Goal: Task Accomplishment & Management: Manage account settings

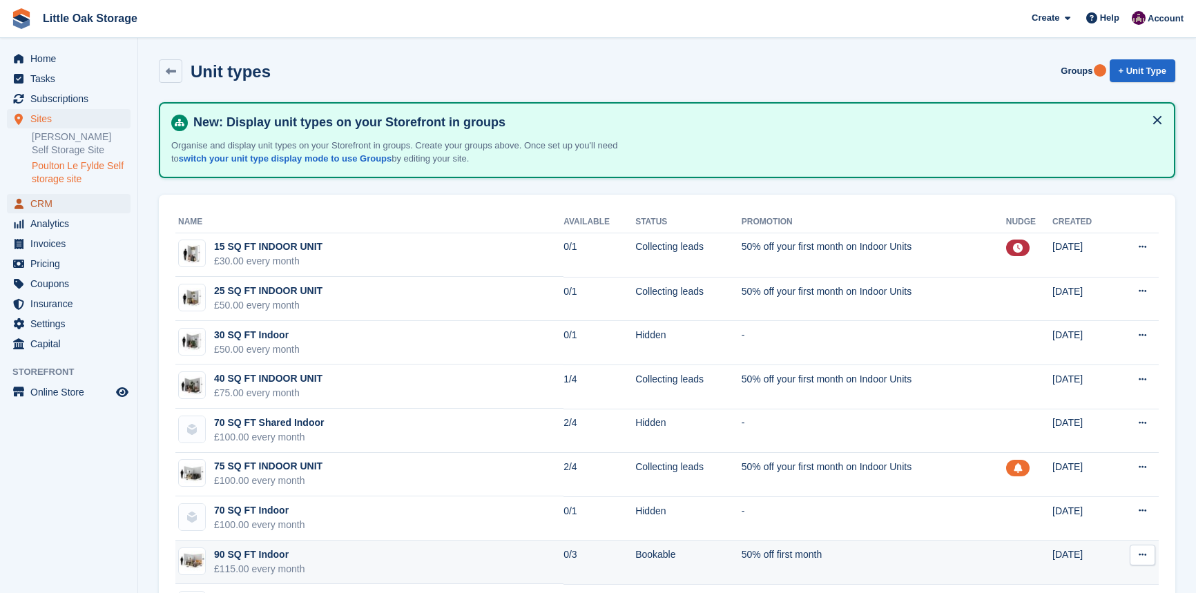
scroll to position [376, 0]
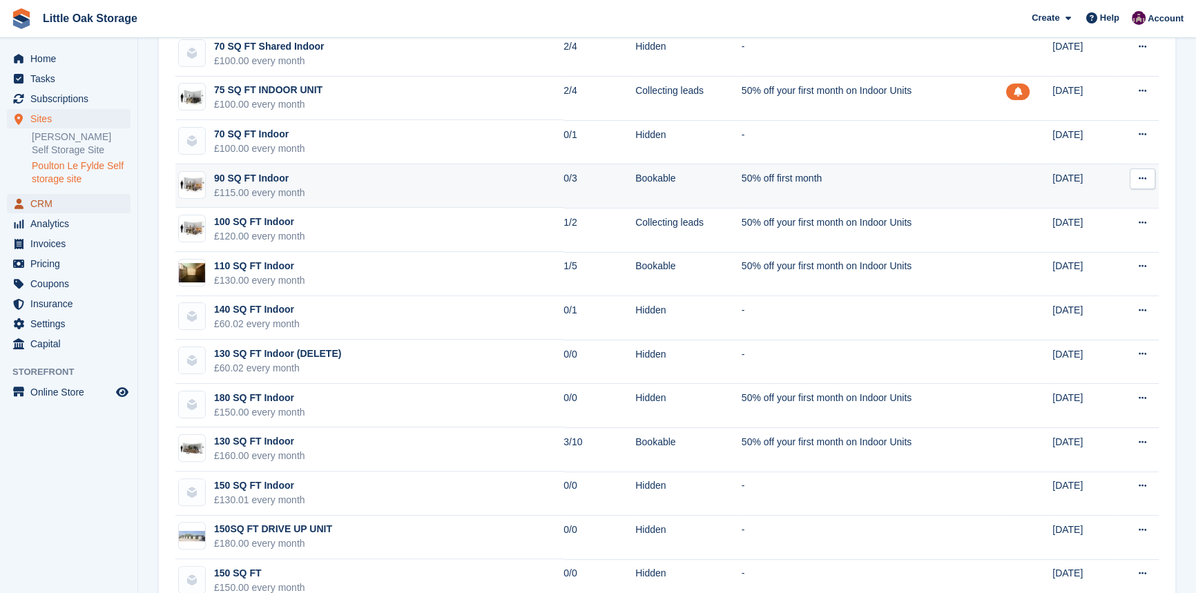
drag, startPoint x: 0, startPoint y: 0, endPoint x: 478, endPoint y: 165, distance: 506.1
click at [52, 209] on span "CRM" at bounding box center [71, 203] width 83 height 19
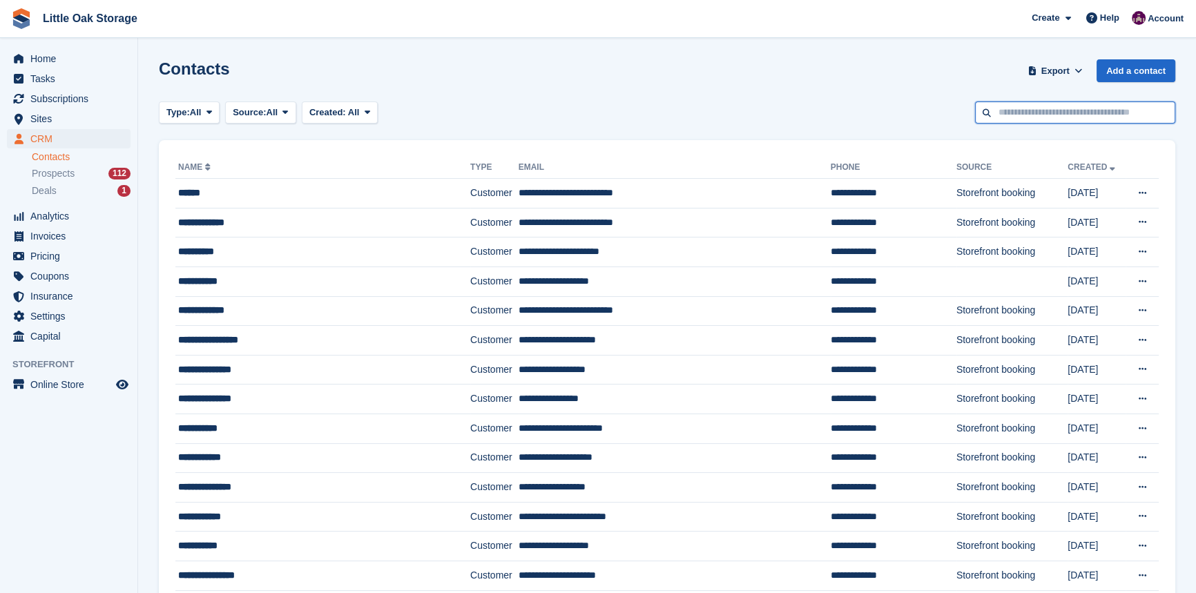
drag, startPoint x: 1070, startPoint y: 110, endPoint x: 1060, endPoint y: 115, distance: 11.2
click at [1070, 110] on input "text" at bounding box center [1075, 112] width 200 height 23
type input "******"
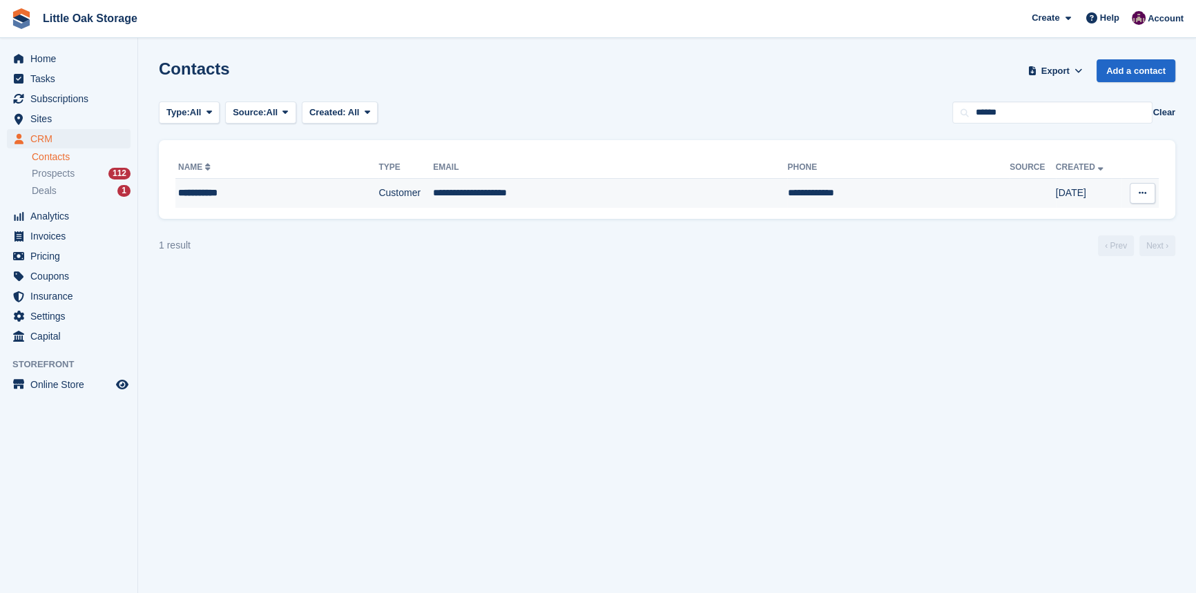
click at [378, 206] on td "Customer" at bounding box center [405, 193] width 55 height 29
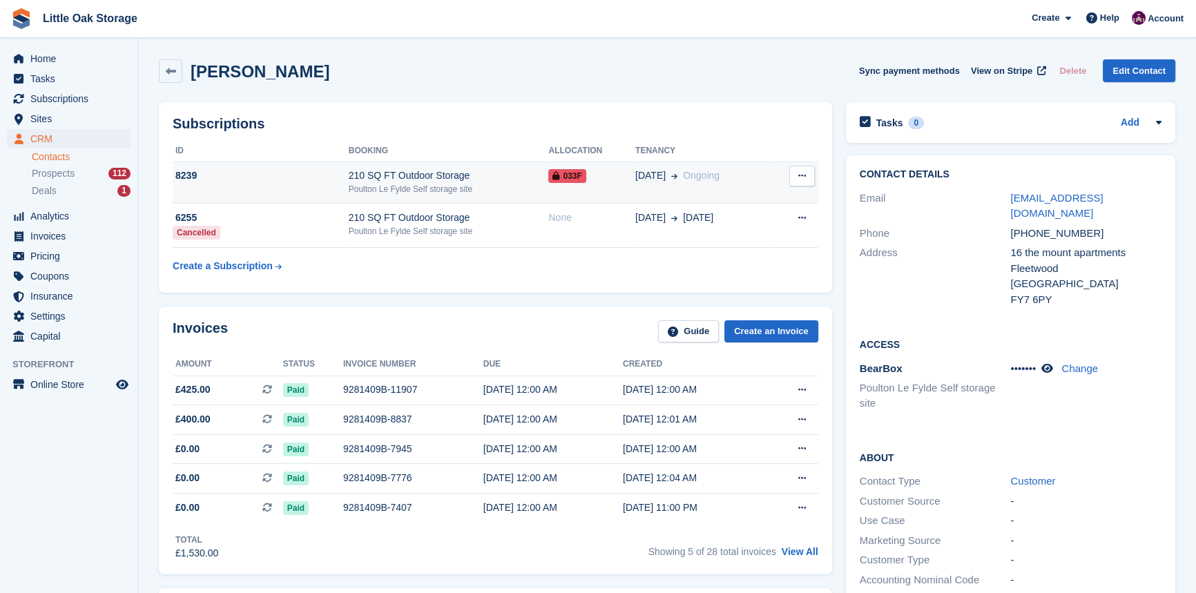
click at [552, 177] on icon at bounding box center [556, 176] width 8 height 8
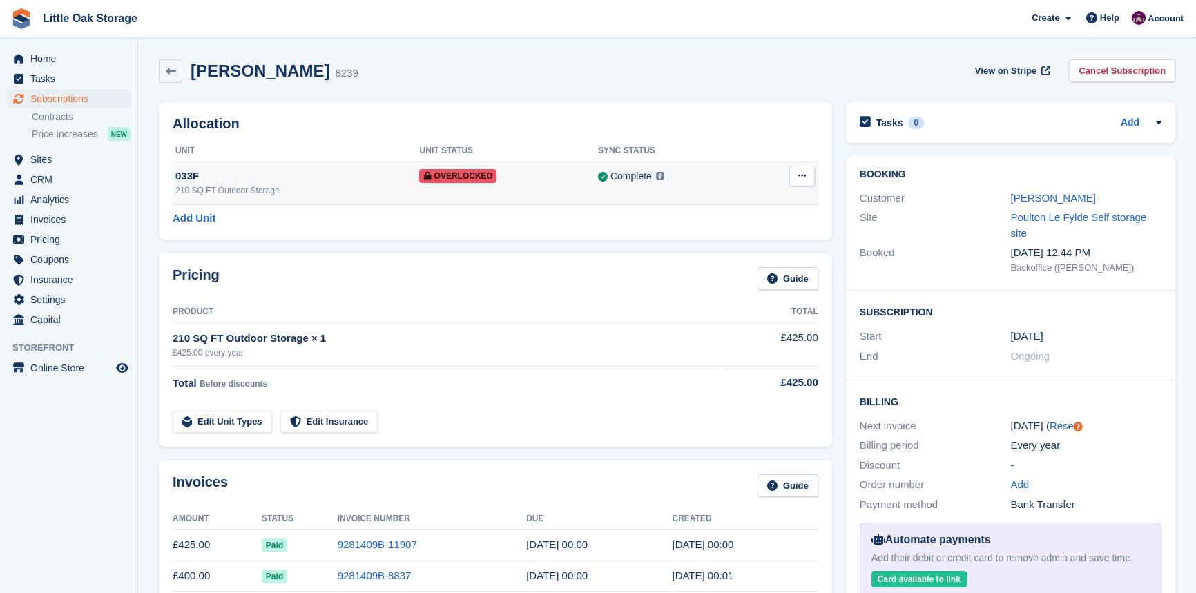
click at [798, 176] on icon at bounding box center [802, 175] width 8 height 9
click at [736, 211] on p "Remove Overlock" at bounding box center [748, 203] width 120 height 18
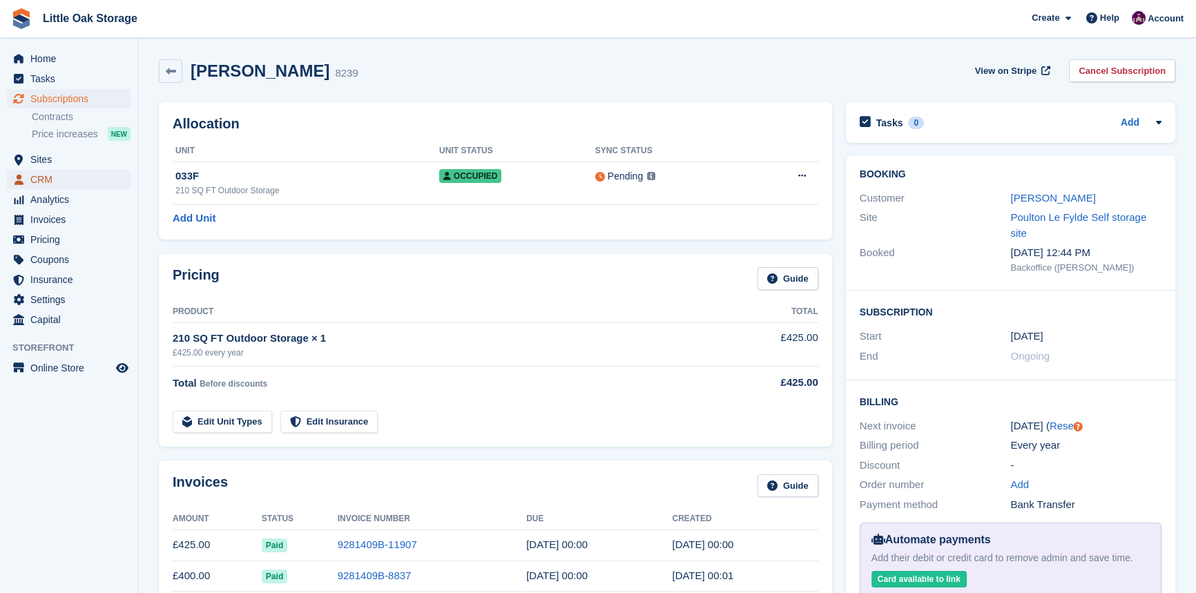
click at [68, 173] on span "CRM" at bounding box center [71, 179] width 83 height 19
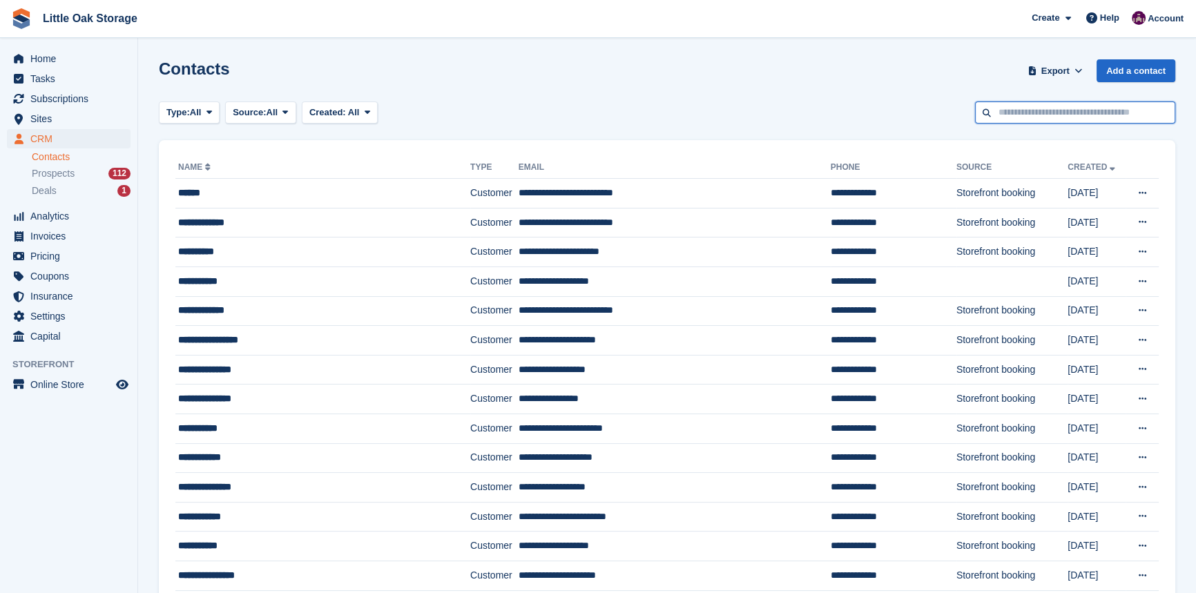
drag, startPoint x: 1111, startPoint y: 111, endPoint x: 1095, endPoint y: 112, distance: 15.9
click at [1111, 112] on input "text" at bounding box center [1075, 112] width 200 height 23
type input "******"
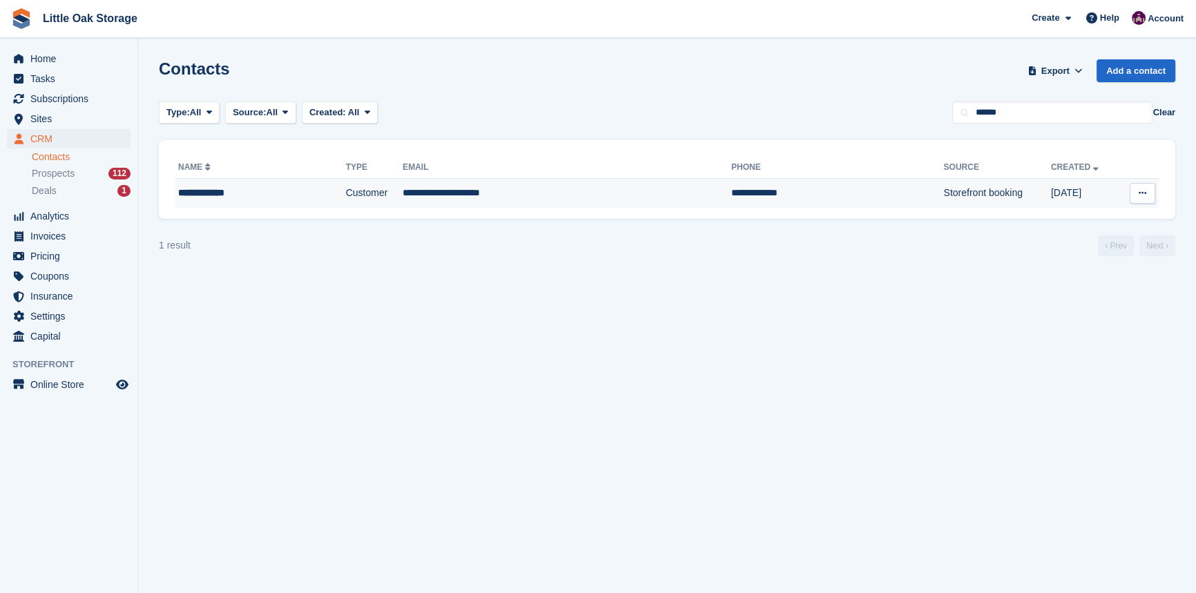
click at [943, 200] on td "Storefront booking" at bounding box center [996, 193] width 107 height 29
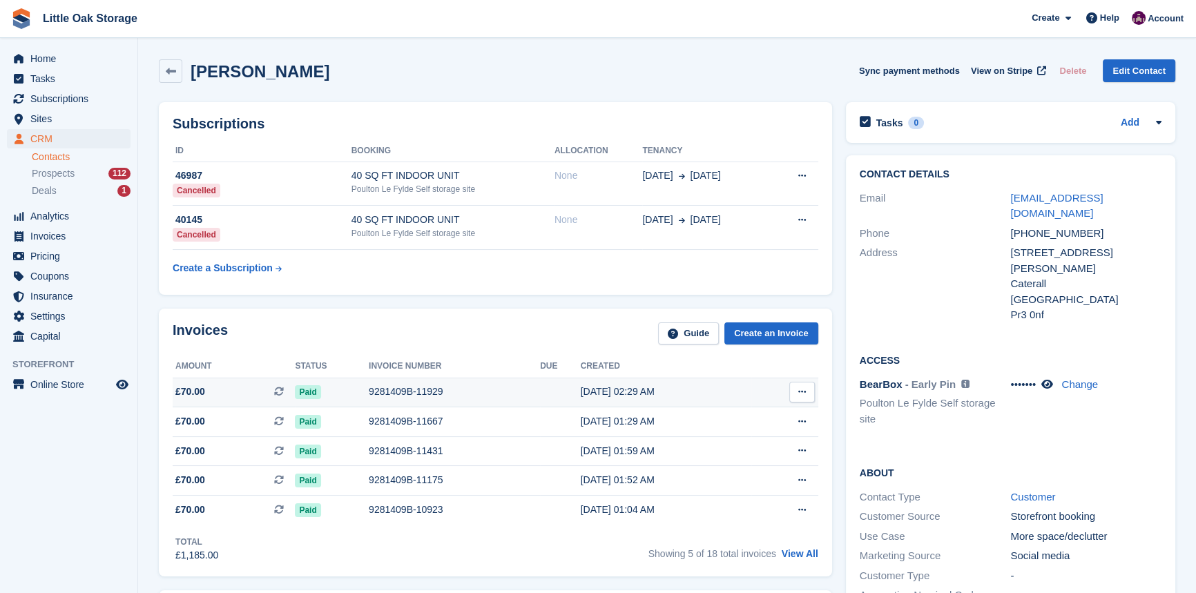
click at [543, 388] on td at bounding box center [560, 393] width 41 height 30
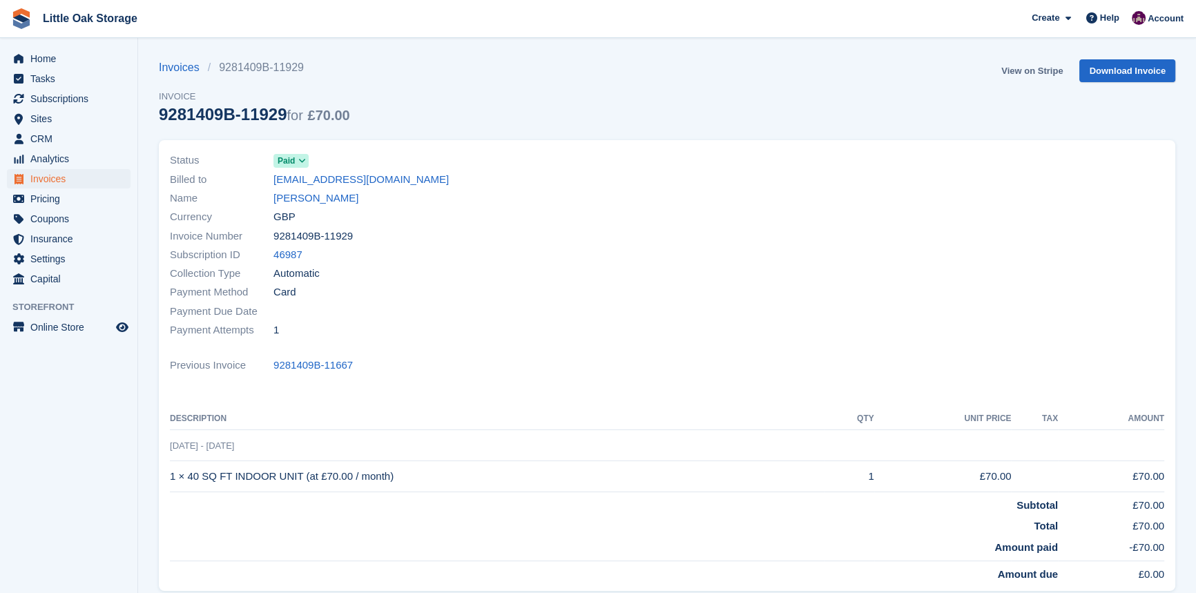
click at [1036, 66] on link "View on Stripe" at bounding box center [1031, 70] width 72 height 23
